Goal: Information Seeking & Learning: Learn about a topic

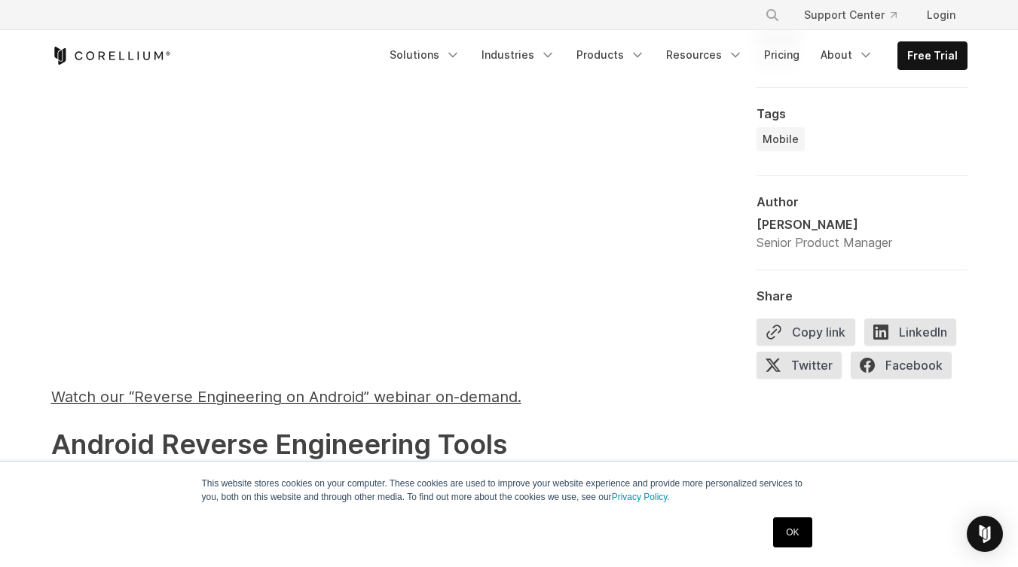
scroll to position [1542, 0]
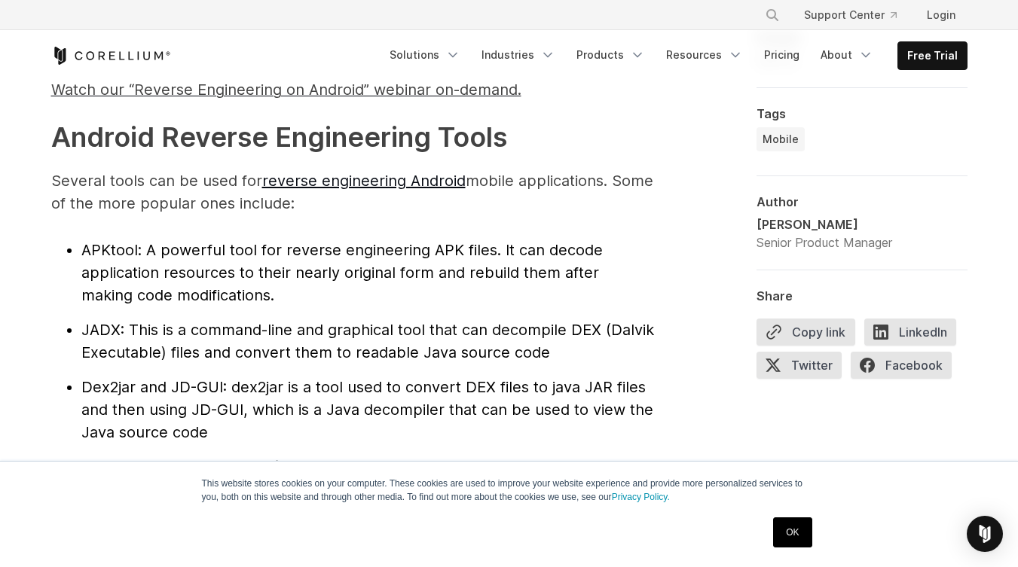
click at [177, 274] on span ": A powerful tool for reverse engineering APK files. It can decode application …" at bounding box center [341, 272] width 521 height 63
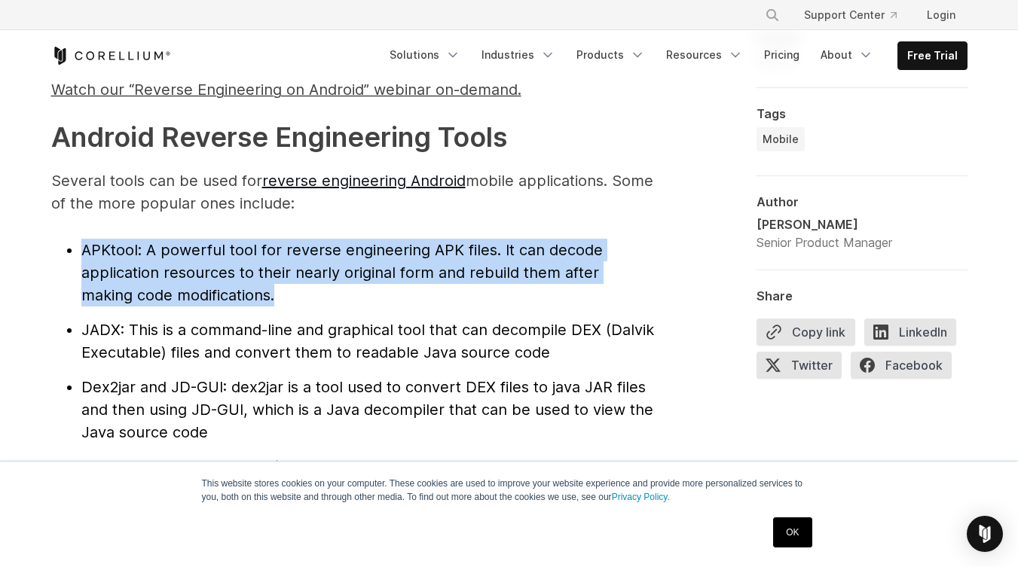
click at [177, 274] on span ": A powerful tool for reverse engineering APK files. It can decode application …" at bounding box center [341, 272] width 521 height 63
click at [159, 329] on span ": This is a command-line and graphical tool that can decompile DEX (Dalvik Exec…" at bounding box center [367, 341] width 573 height 41
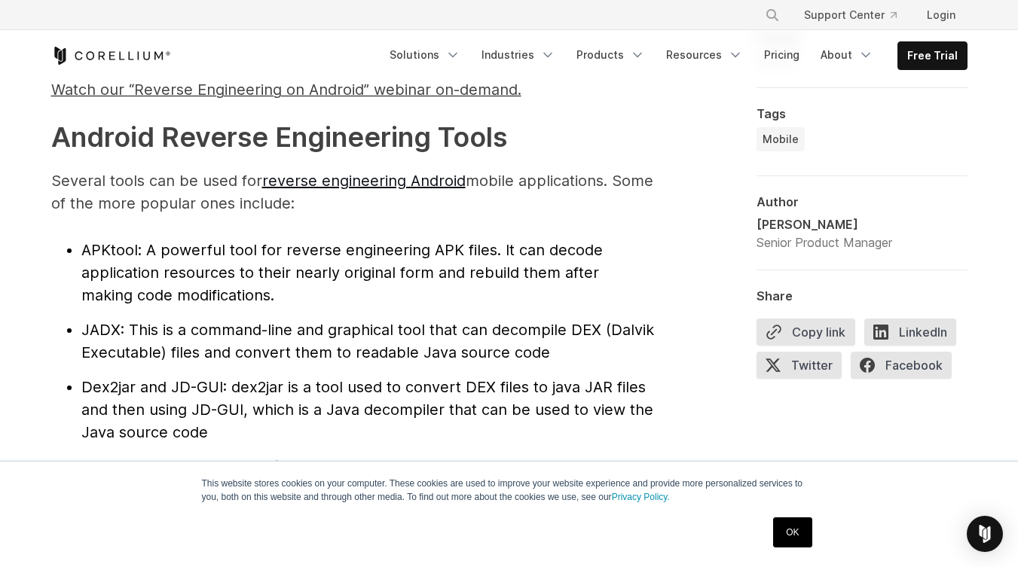
click at [159, 329] on span ": This is a command-line and graphical tool that can decompile DEX (Dalvik Exec…" at bounding box center [367, 341] width 573 height 41
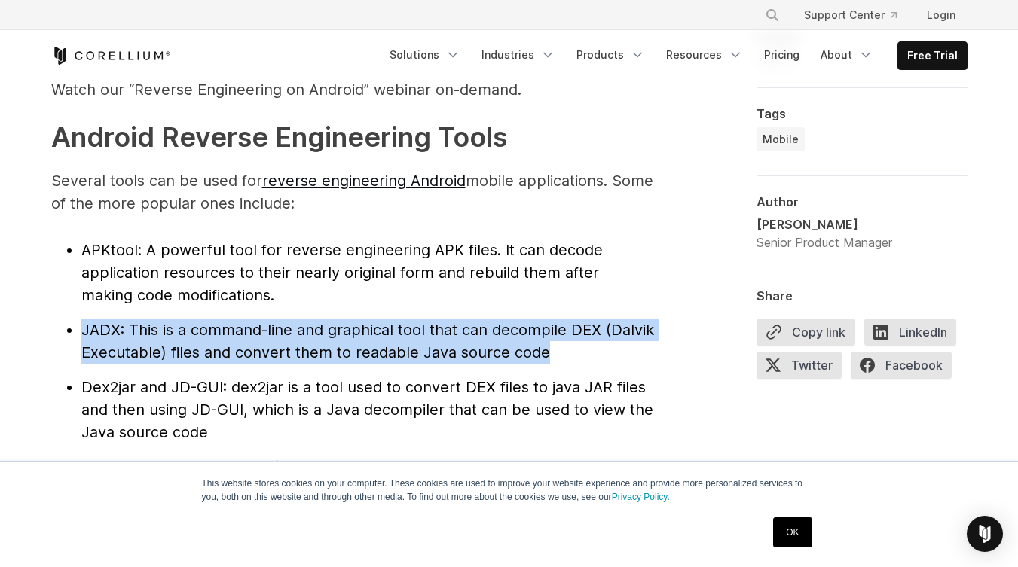
click at [159, 329] on span ": This is a command-line and graphical tool that can decompile DEX (Dalvik Exec…" at bounding box center [367, 341] width 573 height 41
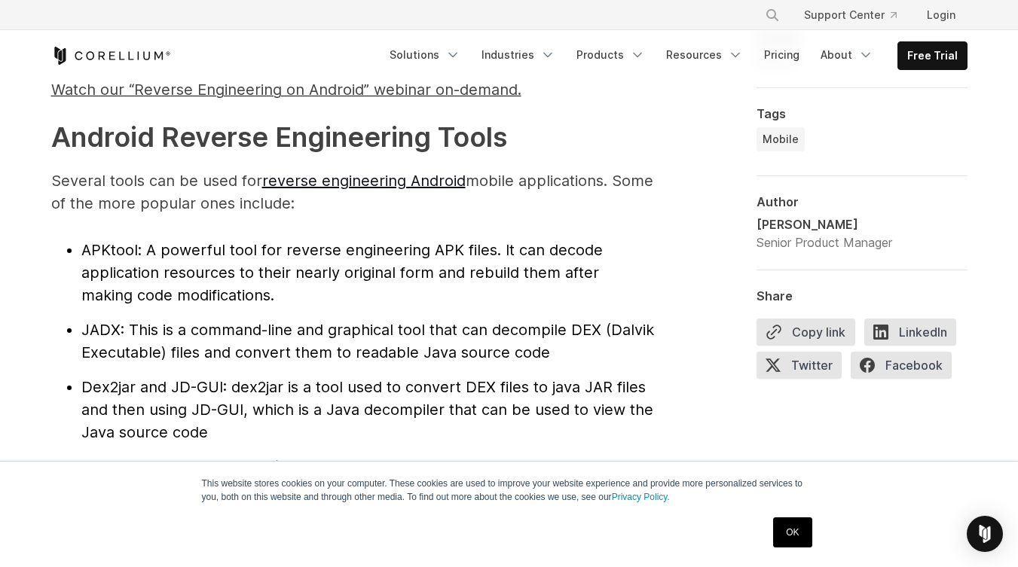
click at [159, 329] on span ": This is a command-line and graphical tool that can decompile DEX (Dalvik Exec…" at bounding box center [367, 341] width 573 height 41
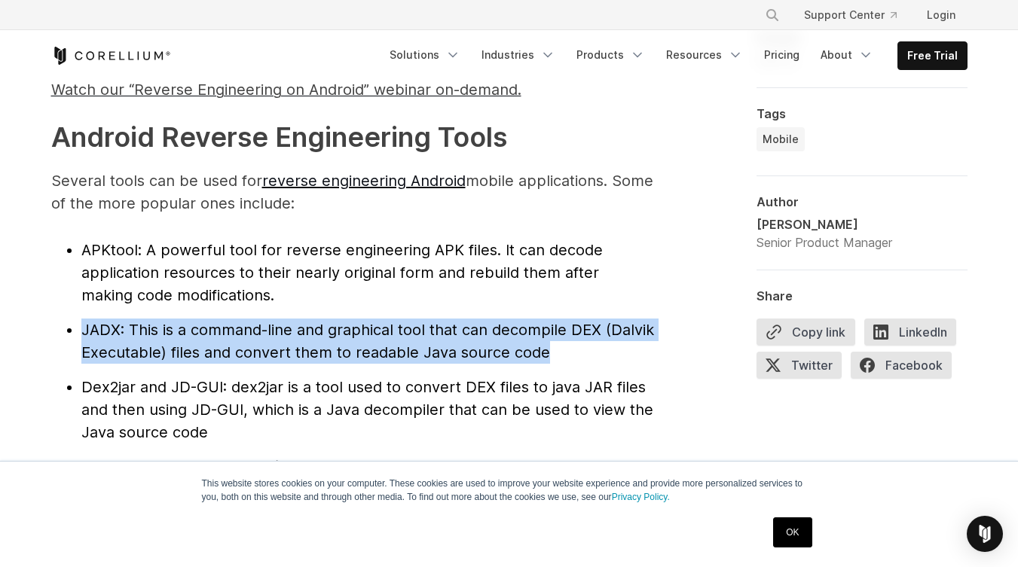
click at [180, 271] on span ": A powerful tool for reverse engineering APK files. It can decode application …" at bounding box center [341, 272] width 521 height 63
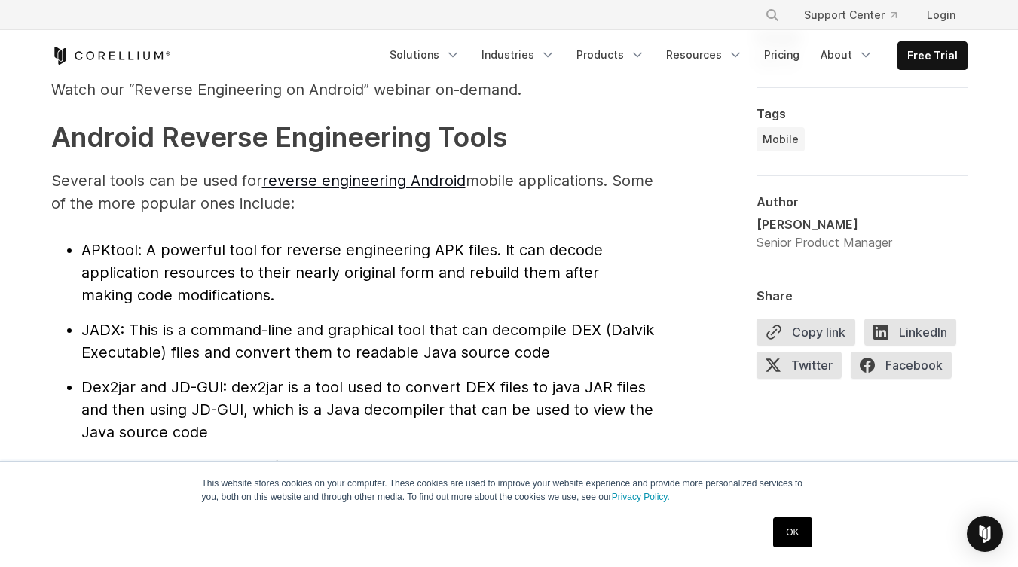
click at [180, 271] on span ": A powerful tool for reverse engineering APK files. It can decode application …" at bounding box center [341, 272] width 521 height 63
click at [304, 279] on span ": A powerful tool for reverse engineering APK files. It can decode application …" at bounding box center [341, 272] width 521 height 63
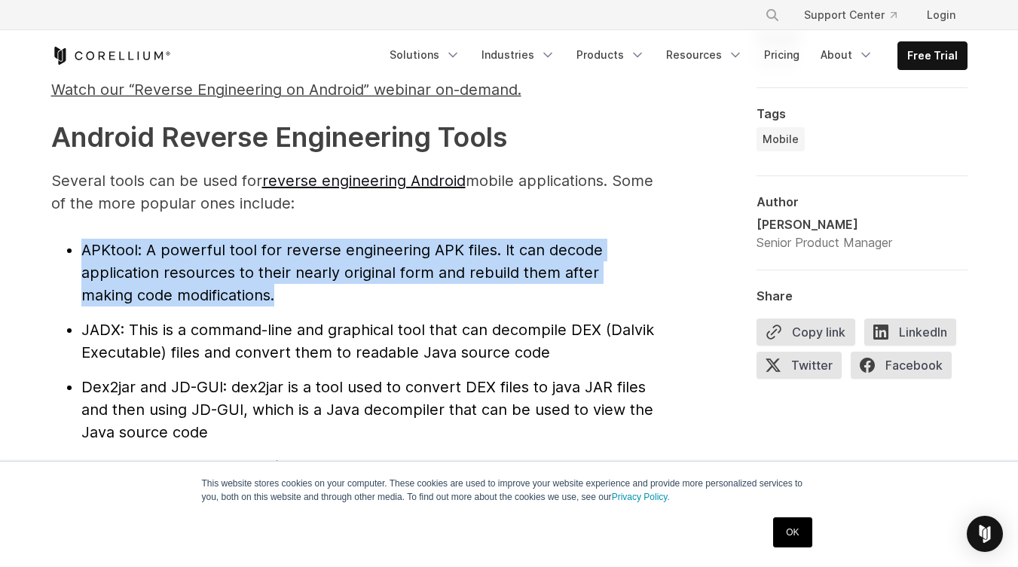
click at [304, 279] on span ": A powerful tool for reverse engineering APK files. It can decode application …" at bounding box center [341, 272] width 521 height 63
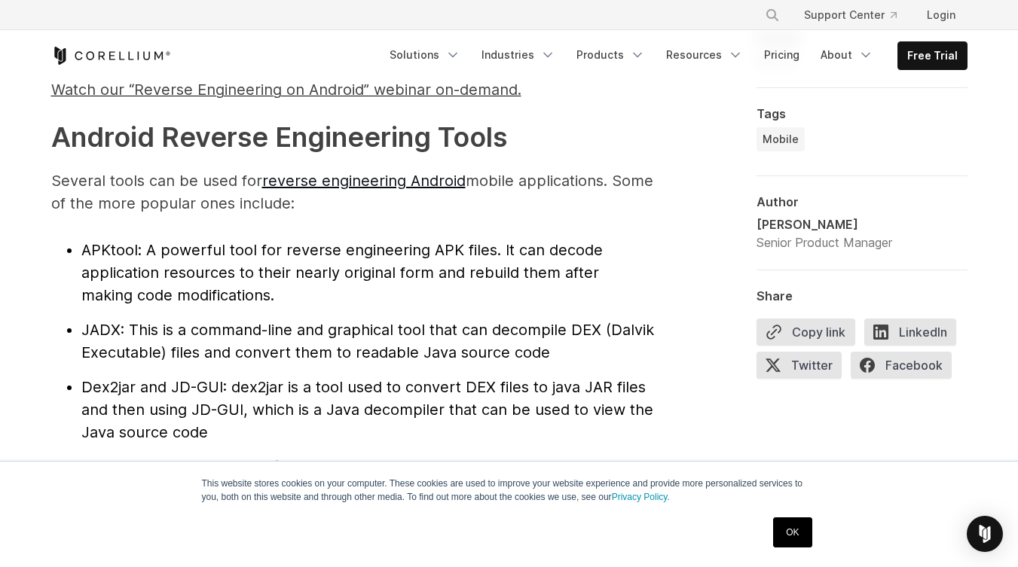
click at [304, 279] on span ": A powerful tool for reverse engineering APK files. It can decode application …" at bounding box center [341, 272] width 521 height 63
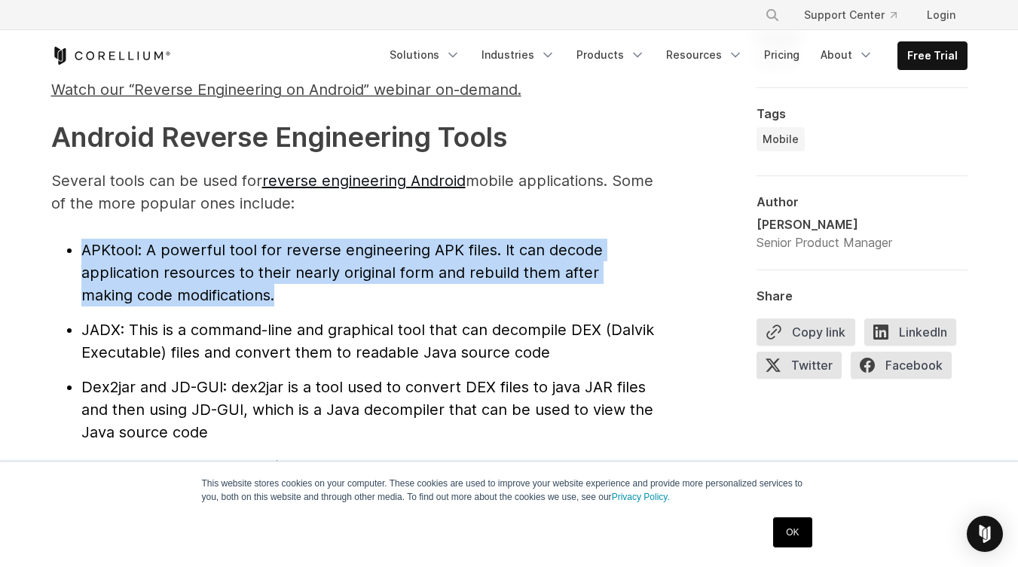
click at [304, 279] on span ": A powerful tool for reverse engineering APK files. It can decode application …" at bounding box center [341, 272] width 521 height 63
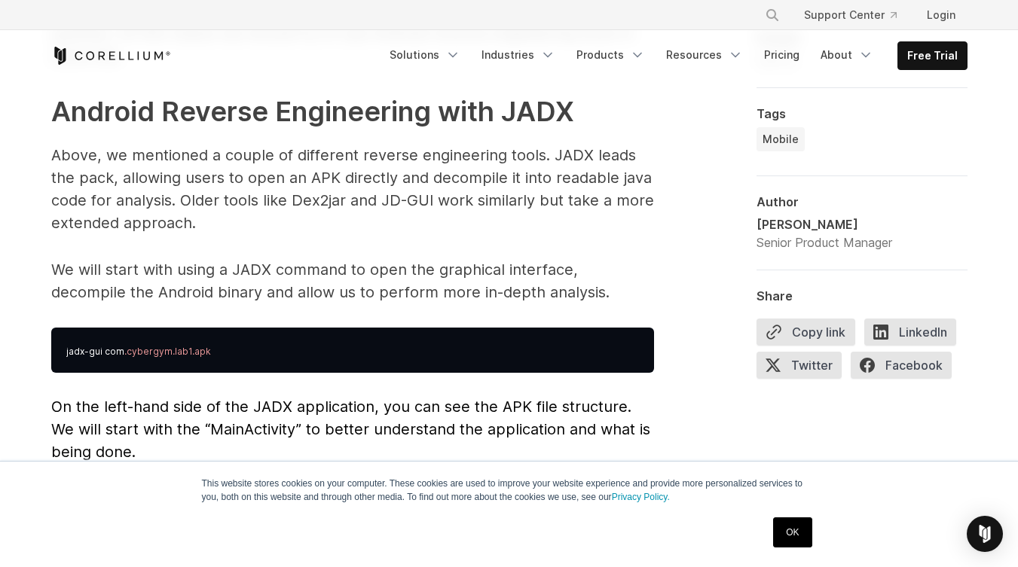
scroll to position [3851, 0]
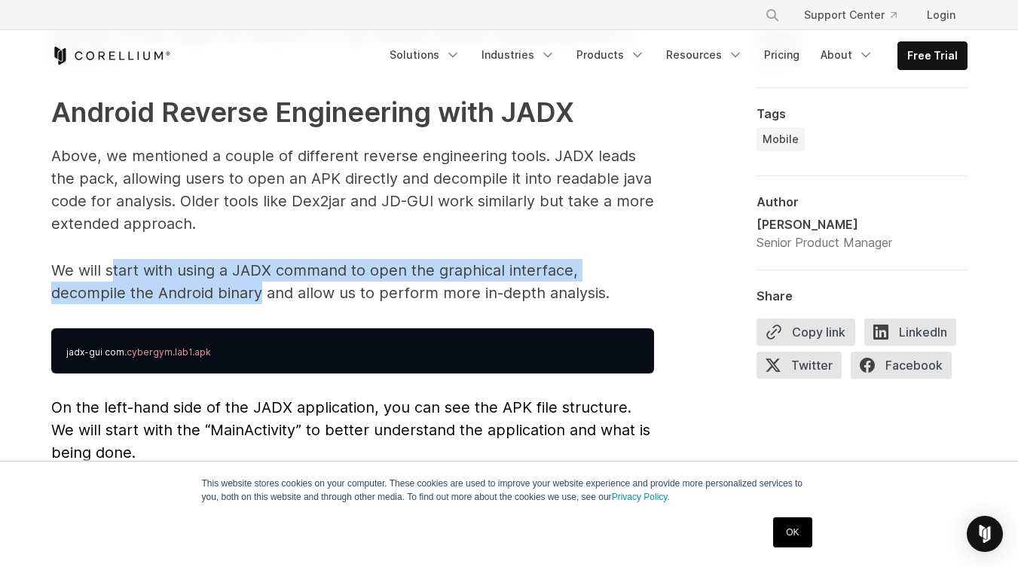
drag, startPoint x: 111, startPoint y: 249, endPoint x: 183, endPoint y: 258, distance: 72.9
click at [183, 259] on p "We will start with using a JADX command to open the graphical interface, decomp…" at bounding box center [352, 281] width 603 height 45
click at [167, 267] on p "We will start with using a JADX command to open the graphical interface, decomp…" at bounding box center [352, 281] width 603 height 45
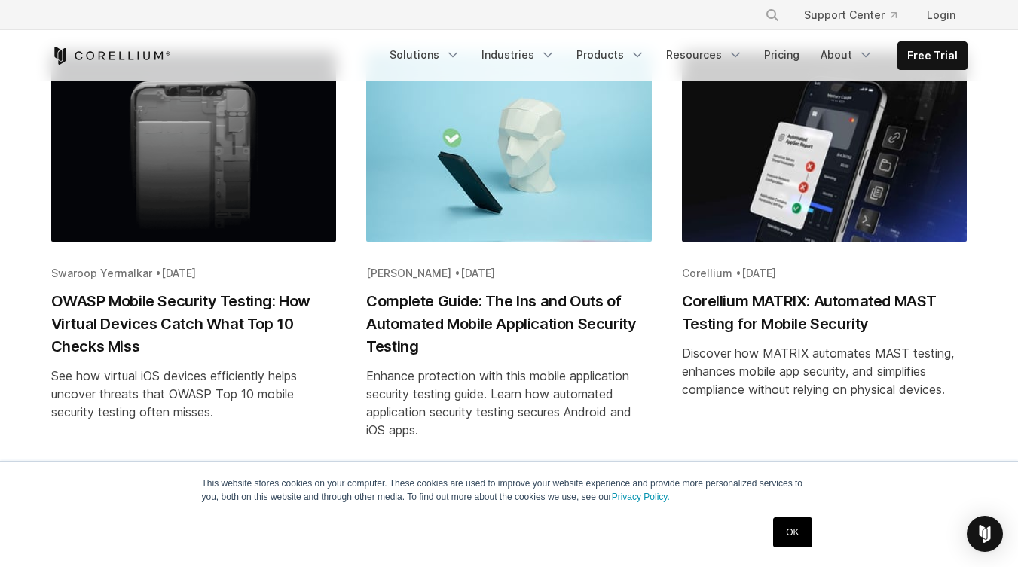
scroll to position [6830, 0]
